Goal: Information Seeking & Learning: Learn about a topic

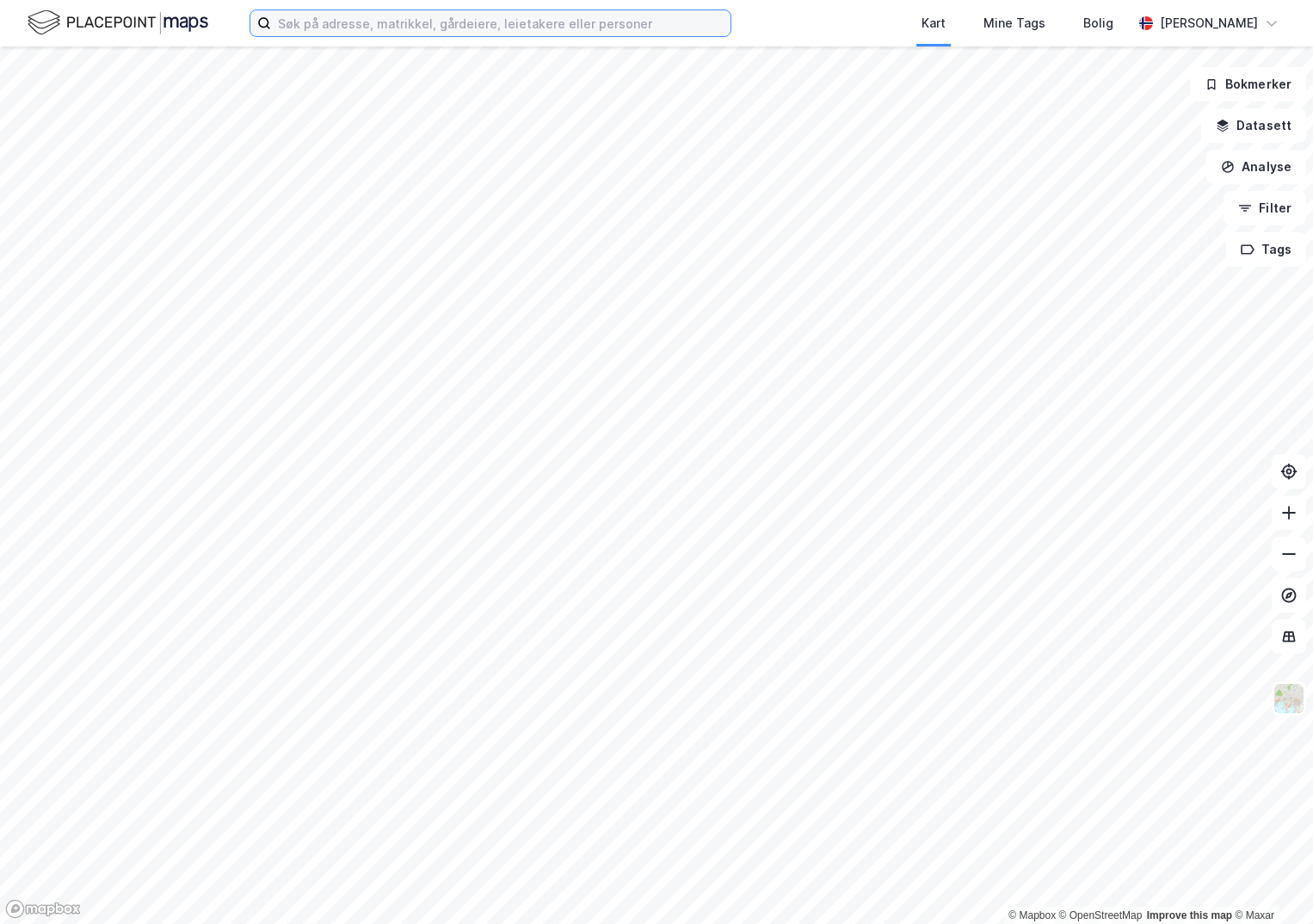
click at [334, 30] on input at bounding box center [501, 23] width 459 height 26
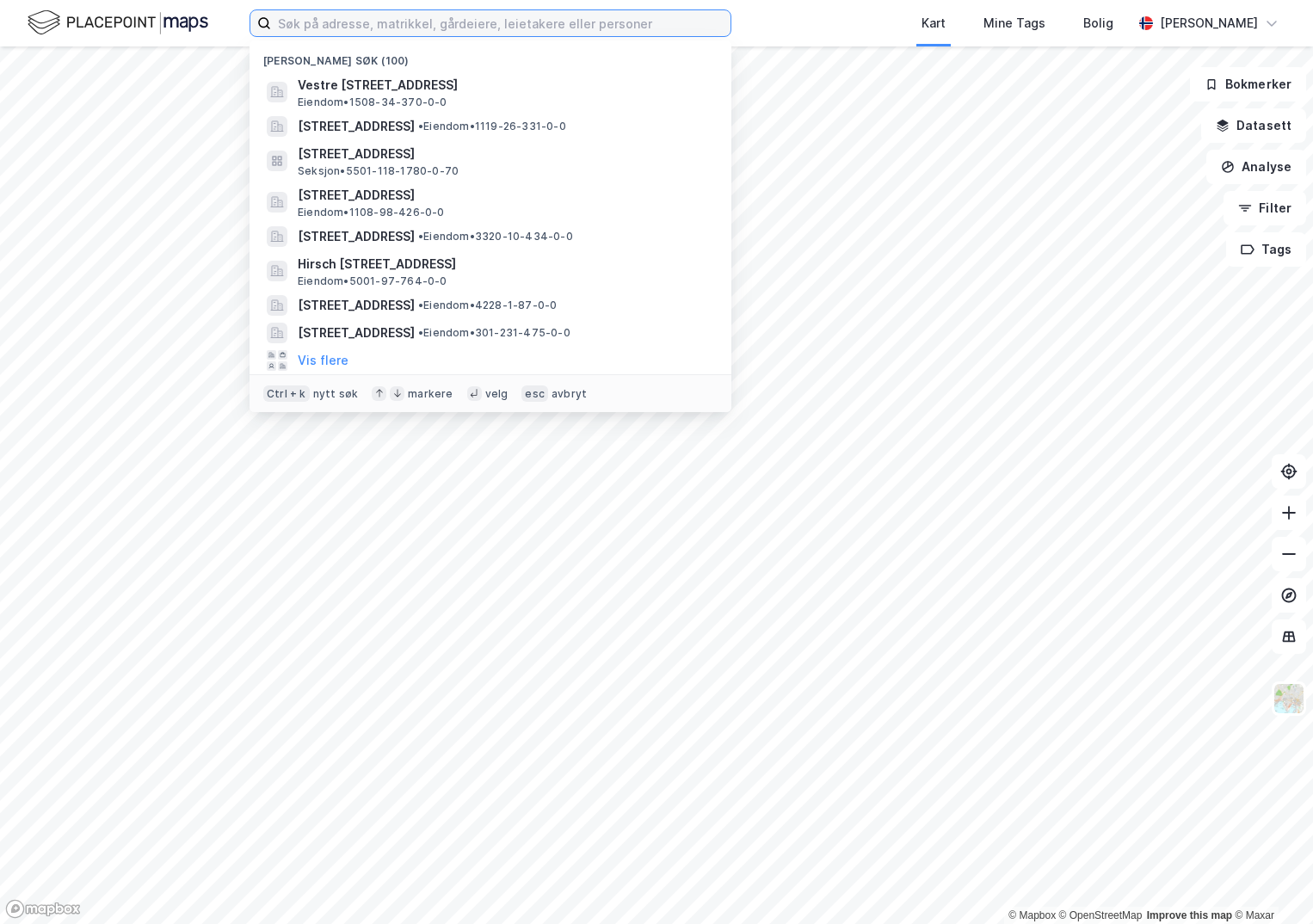
paste input "4036-158/121/0/0"
type input "4036-158/121/0/0"
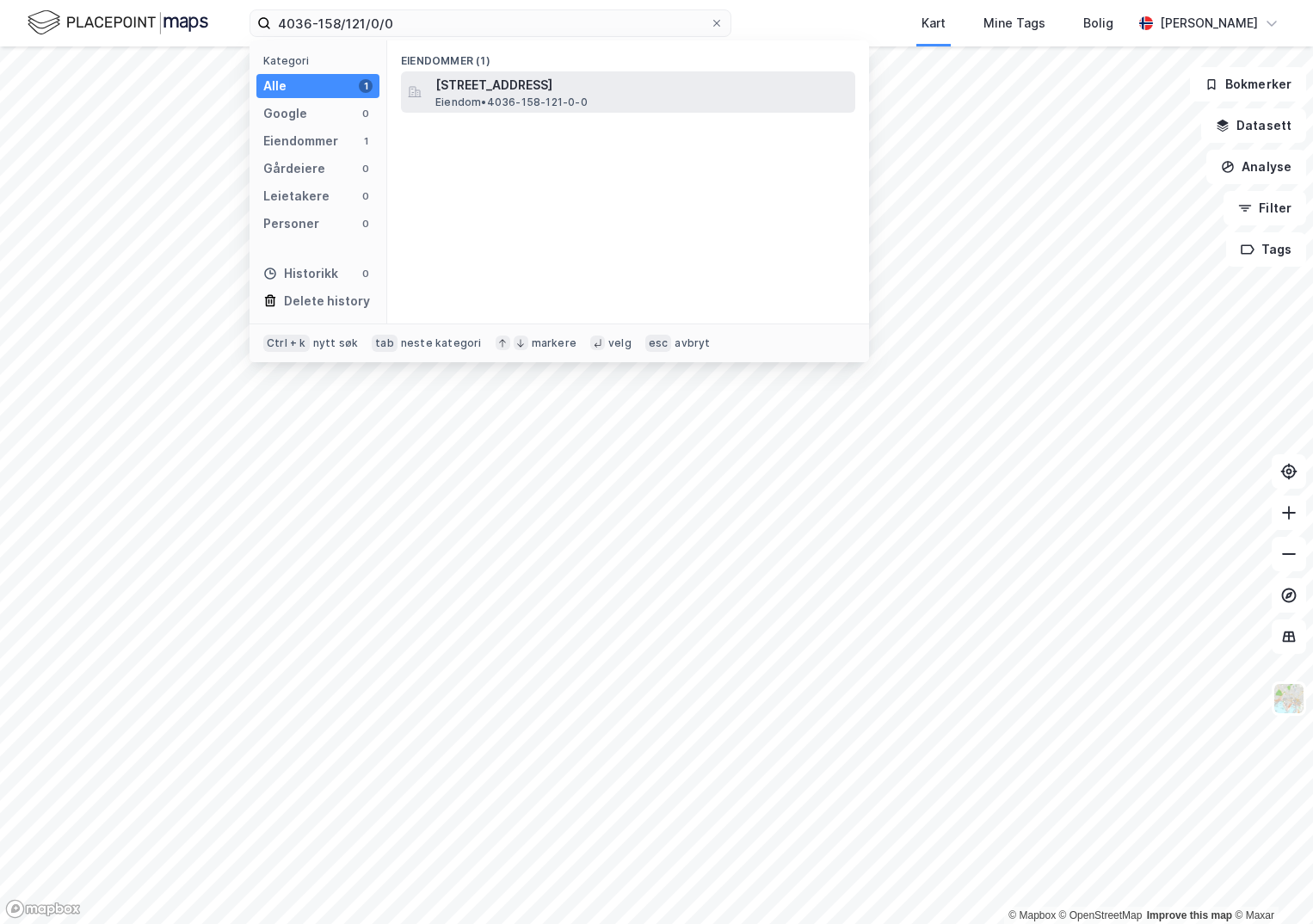
click at [506, 94] on span "[STREET_ADDRESS]" at bounding box center [642, 85] width 413 height 20
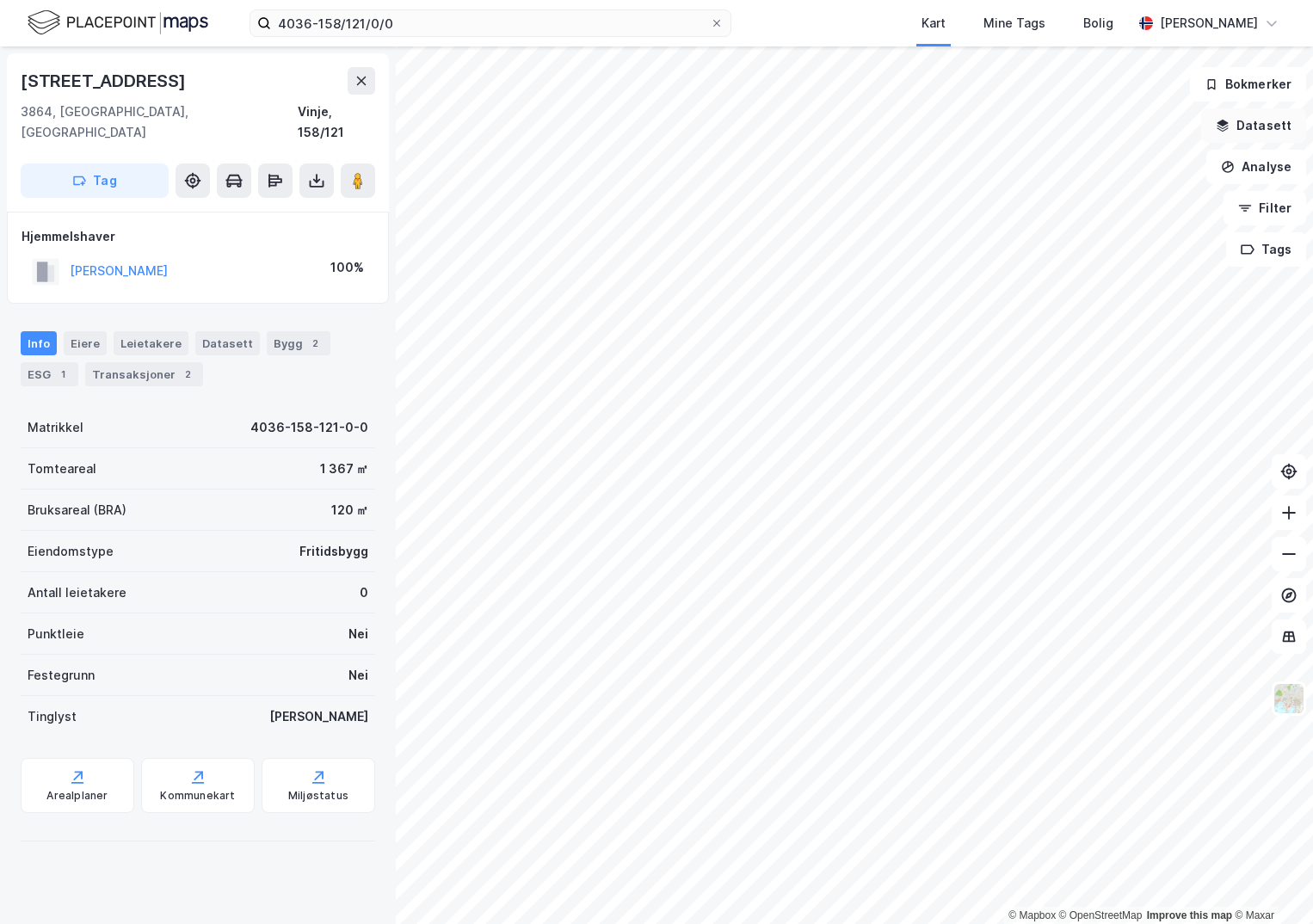
click at [1239, 128] on button "Datasett" at bounding box center [1253, 125] width 105 height 34
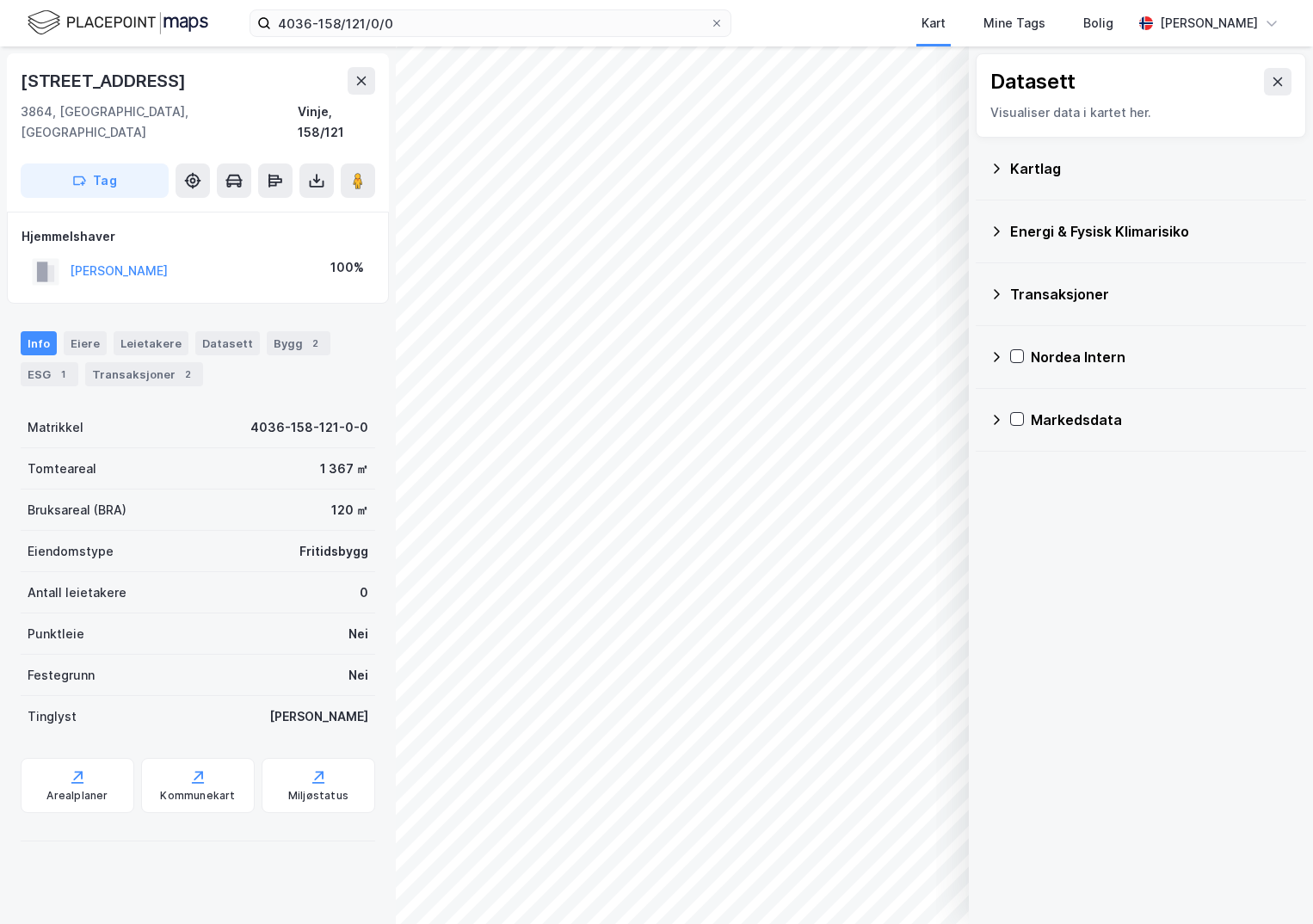
click at [1018, 169] on div "Kartlag" at bounding box center [1151, 168] width 282 height 20
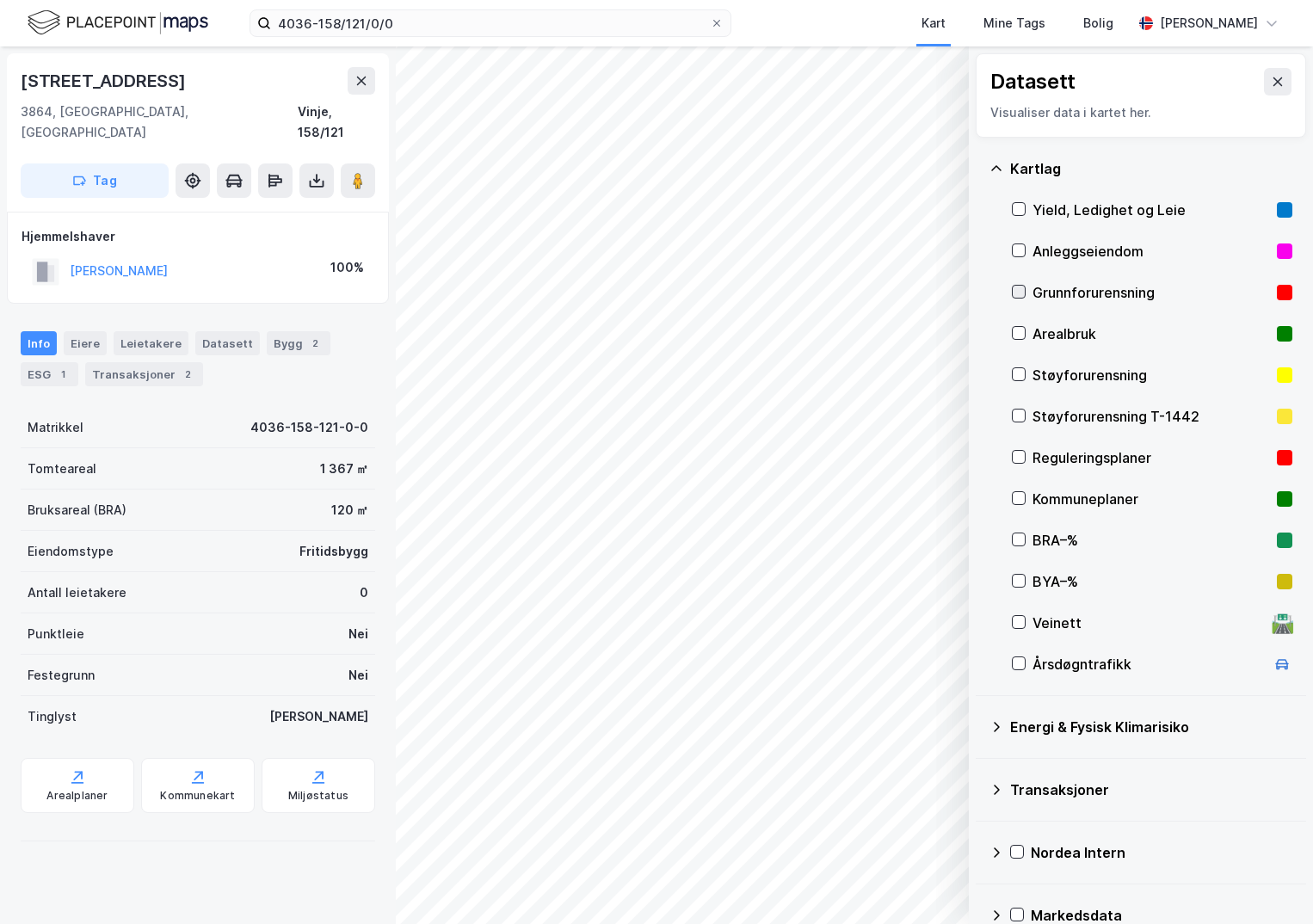
click at [1016, 288] on icon at bounding box center [1018, 291] width 12 height 12
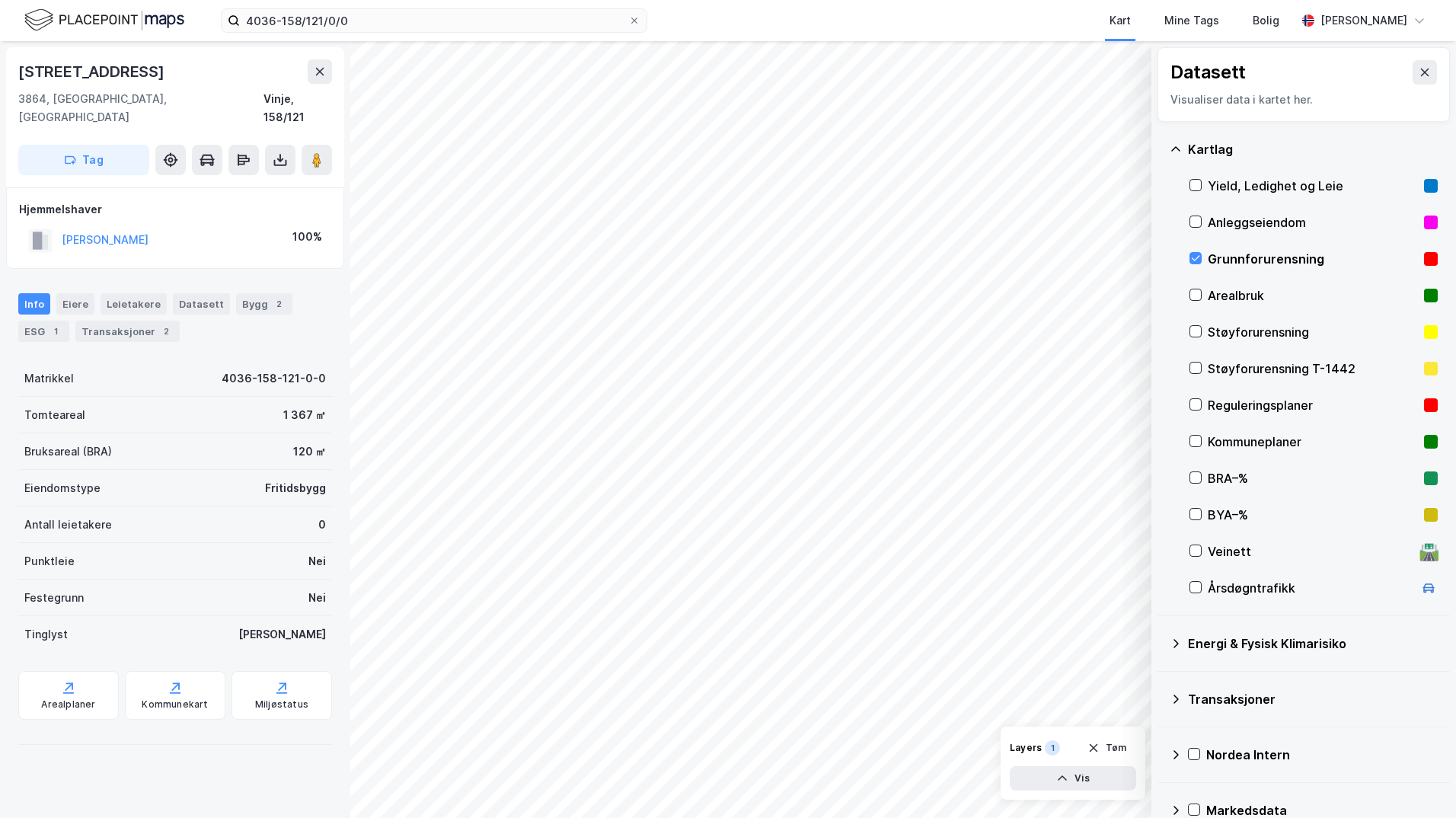
scroll to position [27, 0]
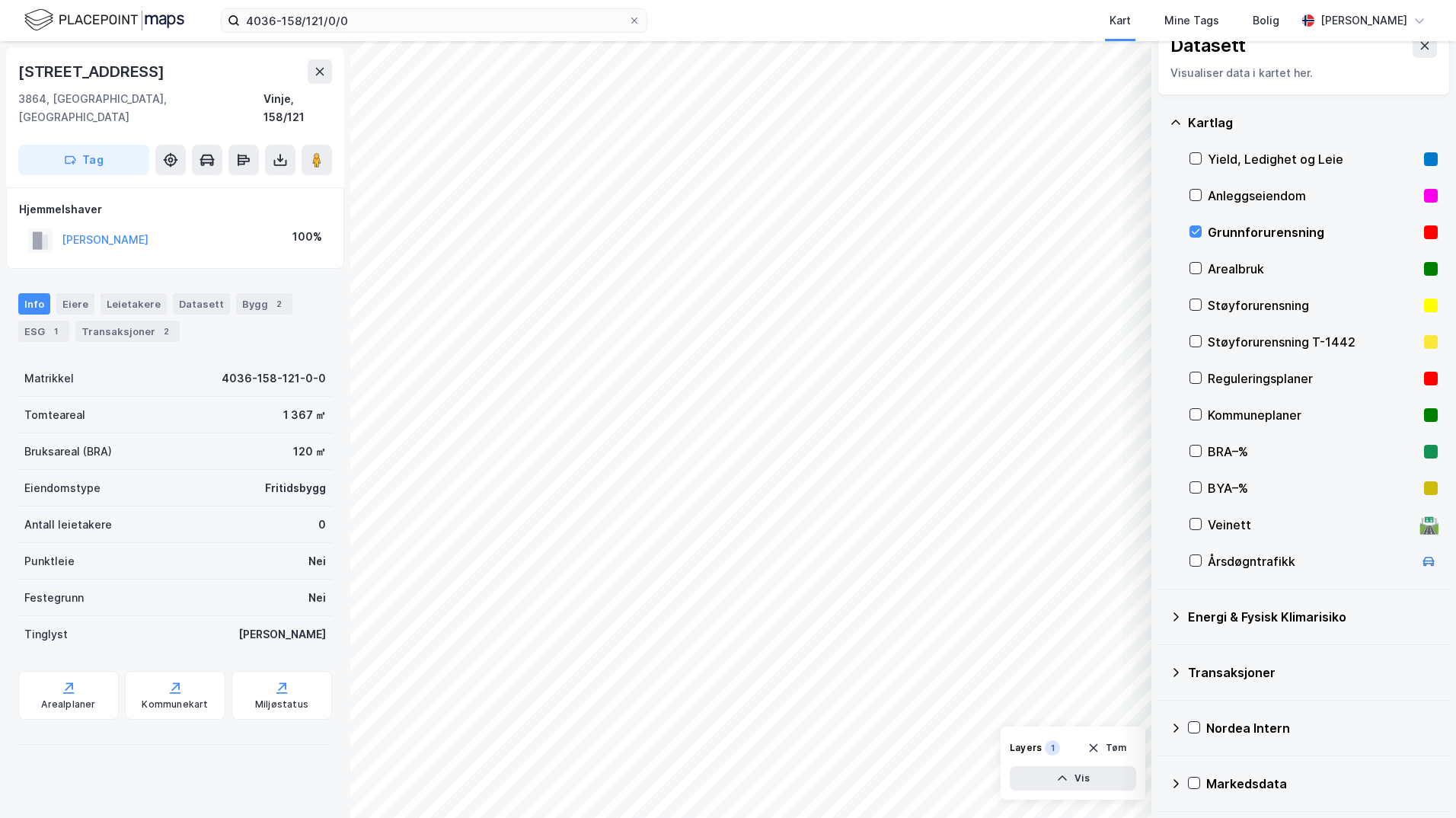
click at [1161, 612] on icon at bounding box center [1176, 616] width 12 height 12
click at [1161, 649] on div at bounding box center [1213, 652] width 12 height 12
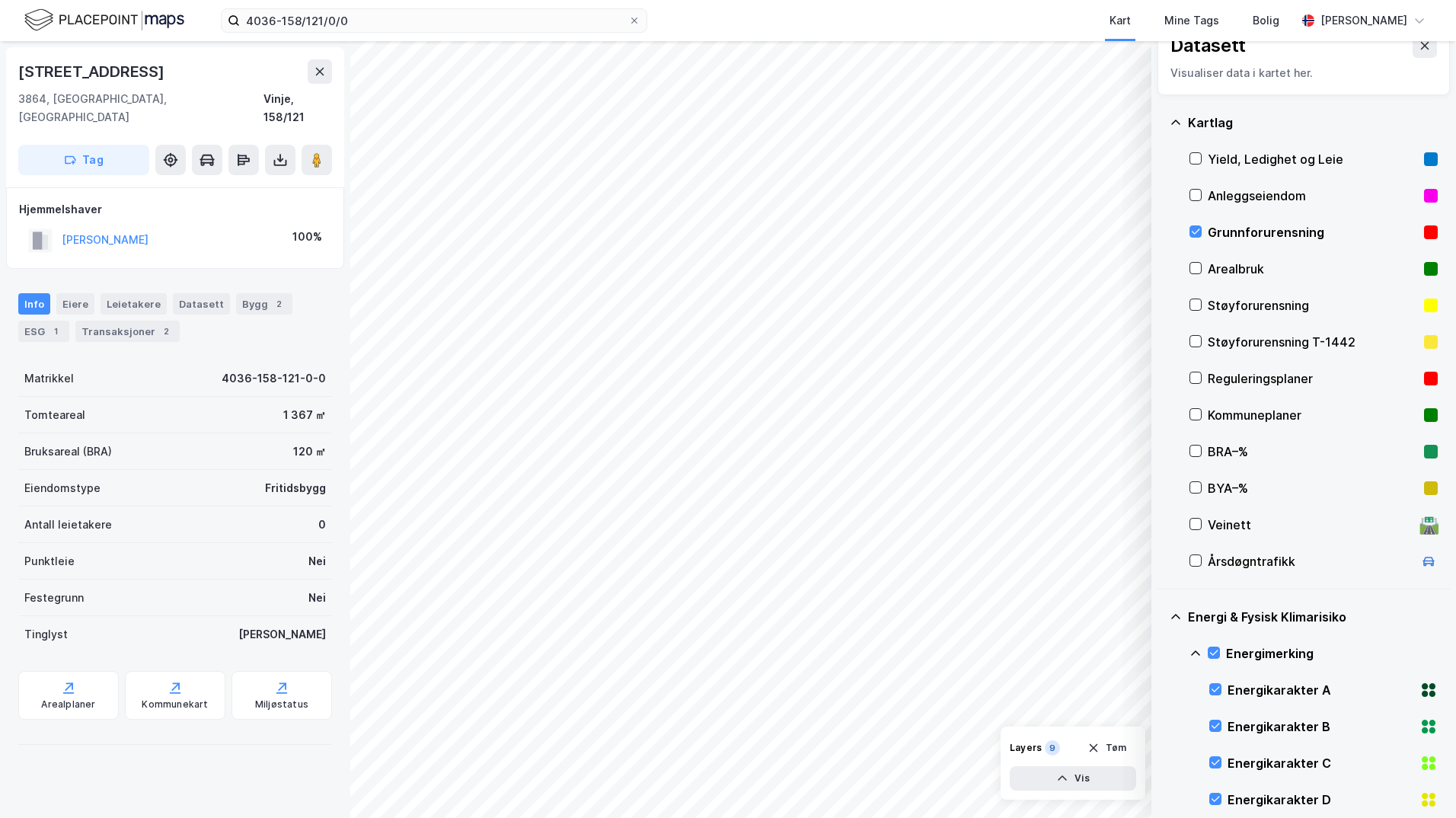
click at [1161, 652] on icon at bounding box center [1195, 653] width 12 height 12
click at [1161, 722] on icon at bounding box center [1213, 725] width 11 height 11
click at [1161, 720] on icon at bounding box center [1195, 720] width 12 height 12
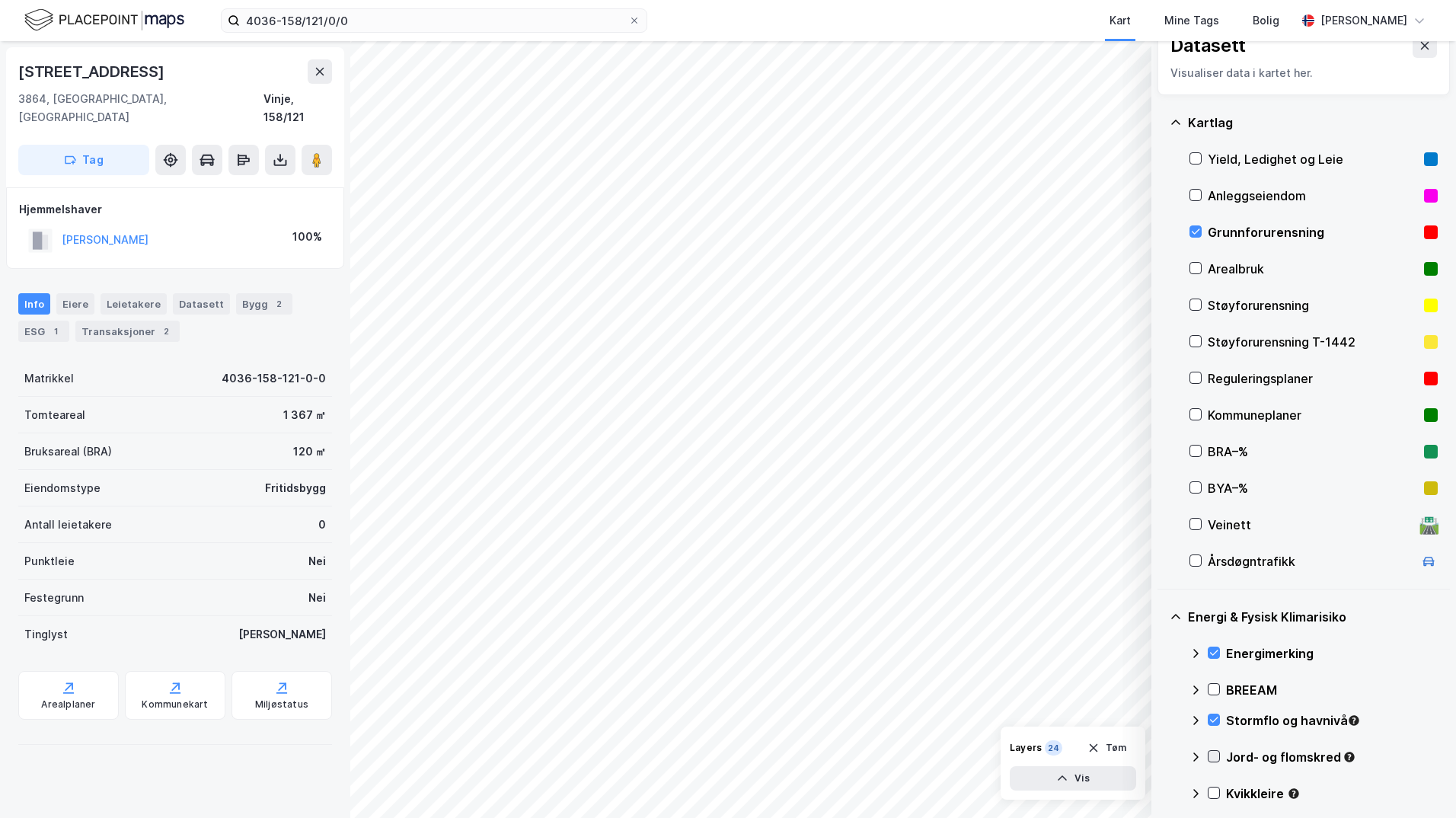
click at [1161, 755] on icon at bounding box center [1213, 755] width 11 height 11
click at [1161, 755] on icon at bounding box center [1195, 756] width 12 height 12
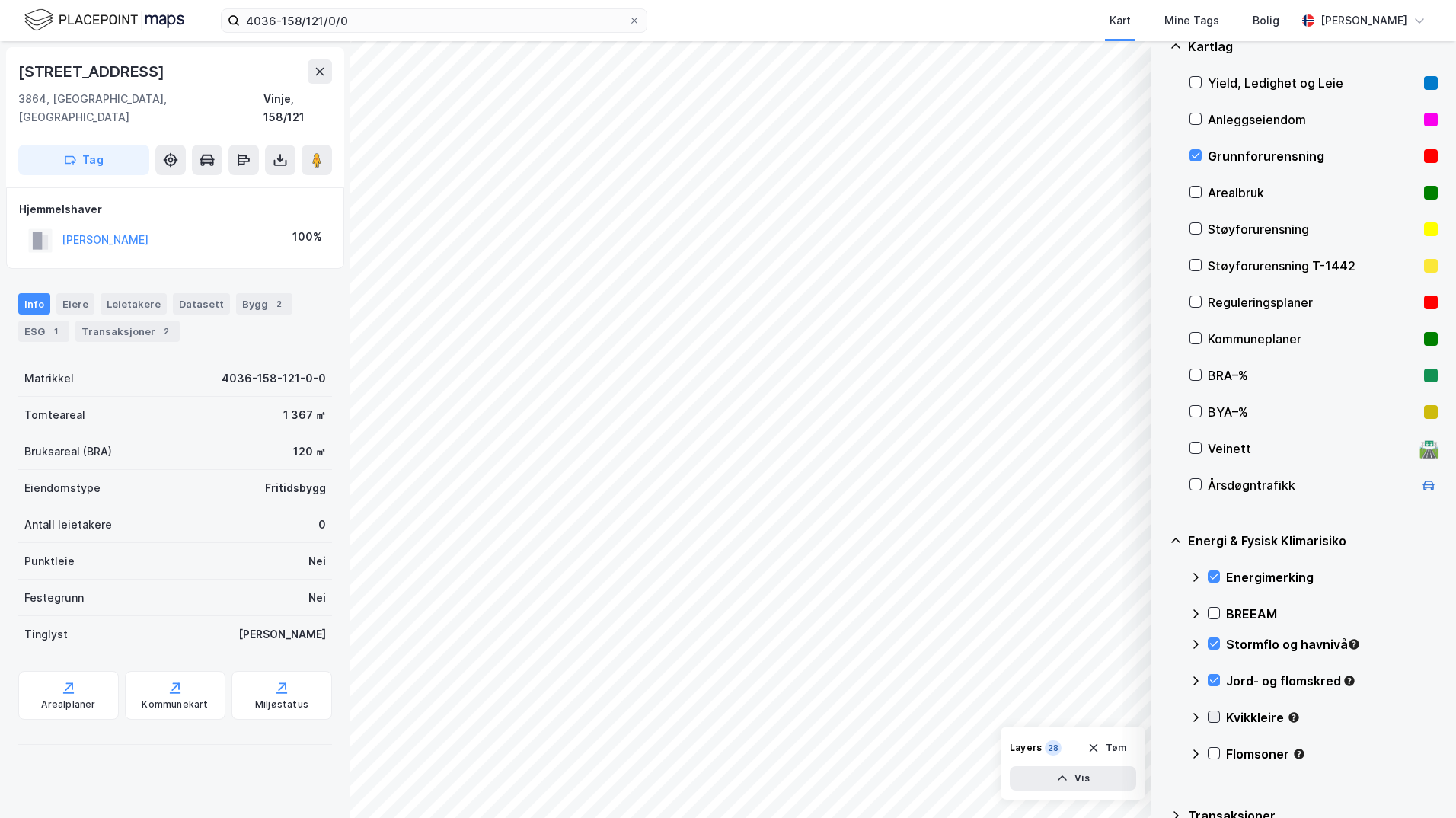
click at [1161, 716] on icon at bounding box center [1214, 717] width 8 height 6
click at [1161, 716] on icon at bounding box center [1195, 717] width 9 height 6
click at [1161, 751] on icon at bounding box center [1213, 753] width 11 height 11
click at [1161, 755] on icon at bounding box center [1195, 754] width 12 height 12
